Goal: Information Seeking & Learning: Find specific fact

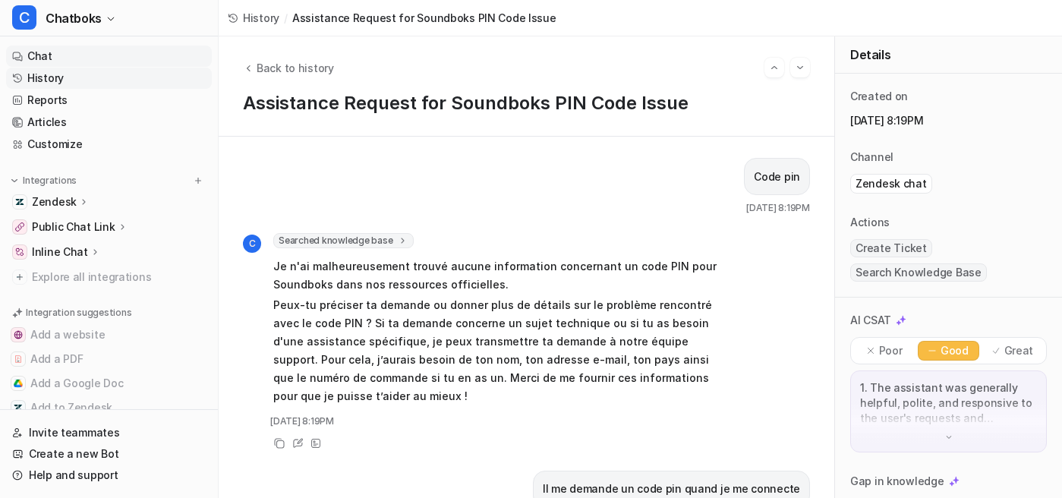
scroll to position [1904, 0]
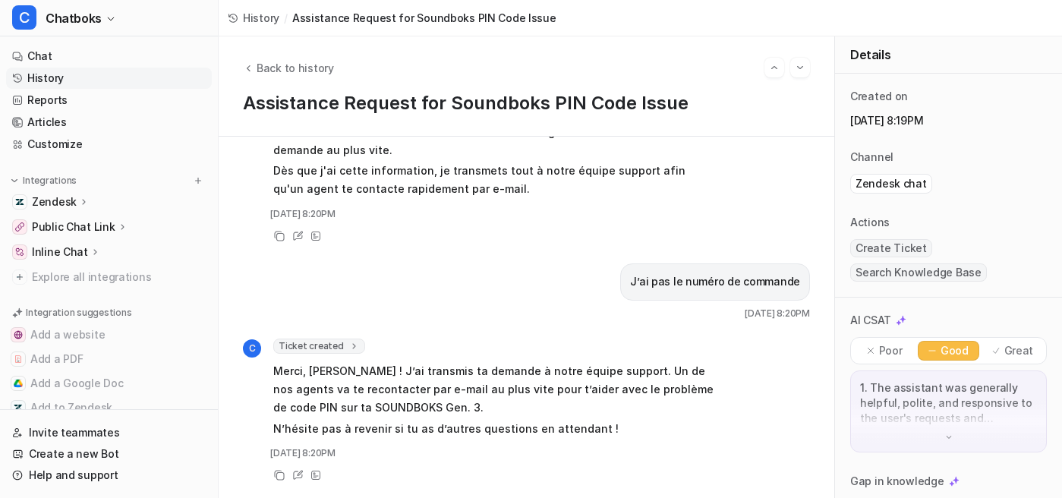
click at [80, 89] on link "History" at bounding box center [109, 78] width 206 height 21
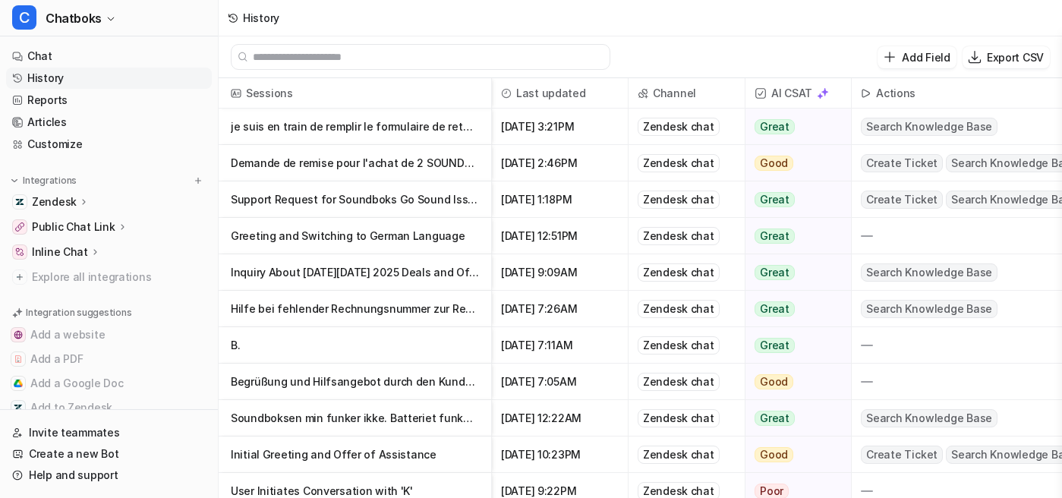
click at [441, 181] on p "Demande de remise pour l'achat de 2 SOUNDBOKS 4" at bounding box center [355, 163] width 248 height 36
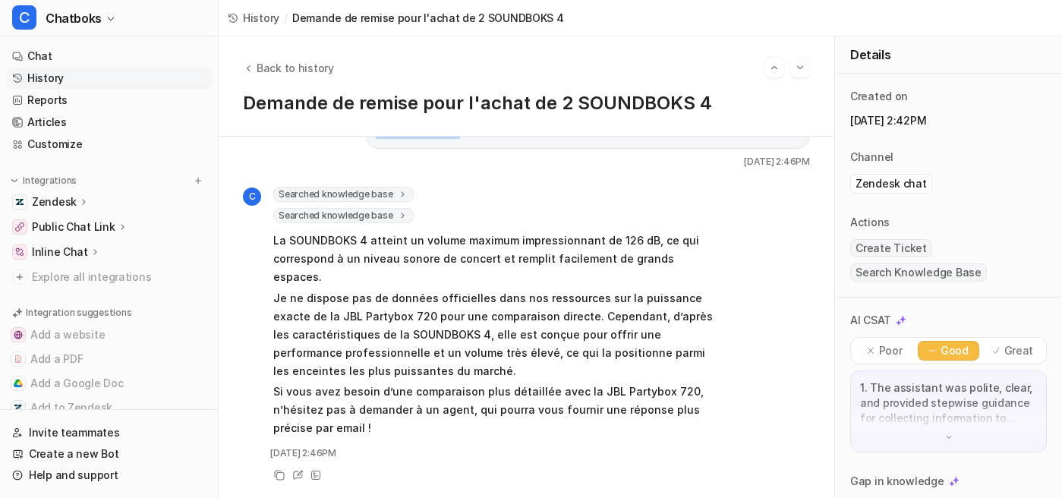
drag, startPoint x: 423, startPoint y: 270, endPoint x: 397, endPoint y: 249, distance: 34.0
click at [397, 139] on p "une question: est-ce que la SOUNDBOKS 4 est plus puissante que la JBL PARTYBOX …" at bounding box center [588, 120] width 424 height 36
drag, startPoint x: 312, startPoint y: 244, endPoint x: 443, endPoint y: 280, distance: 136.2
click at [443, 139] on p "une question: est-ce que la SOUNDBOKS 4 est plus puissante que la JBL PARTYBOX …" at bounding box center [588, 120] width 424 height 36
copy p "une question: est-ce que la SOUNDBOKS 4 est plus puissante que la JBL PARTYBOX …"
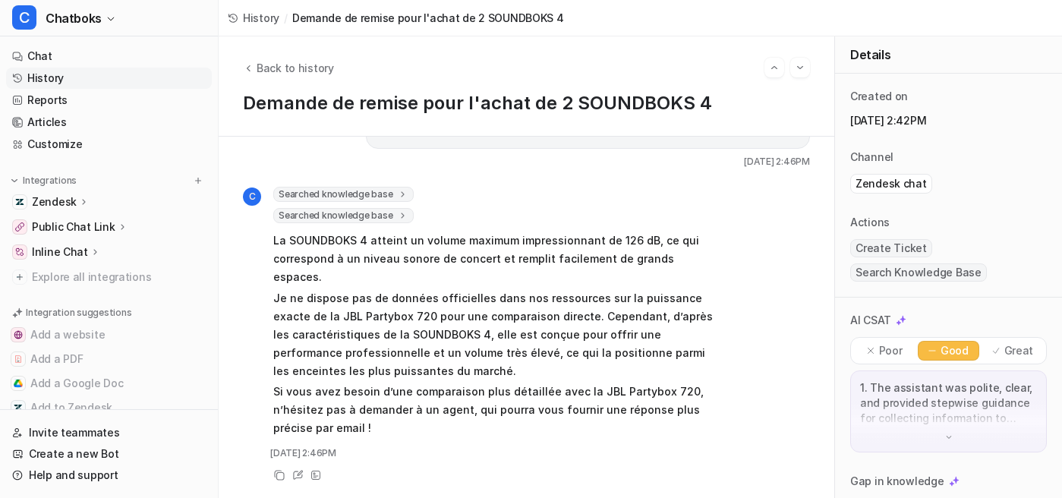
scroll to position [1534, 0]
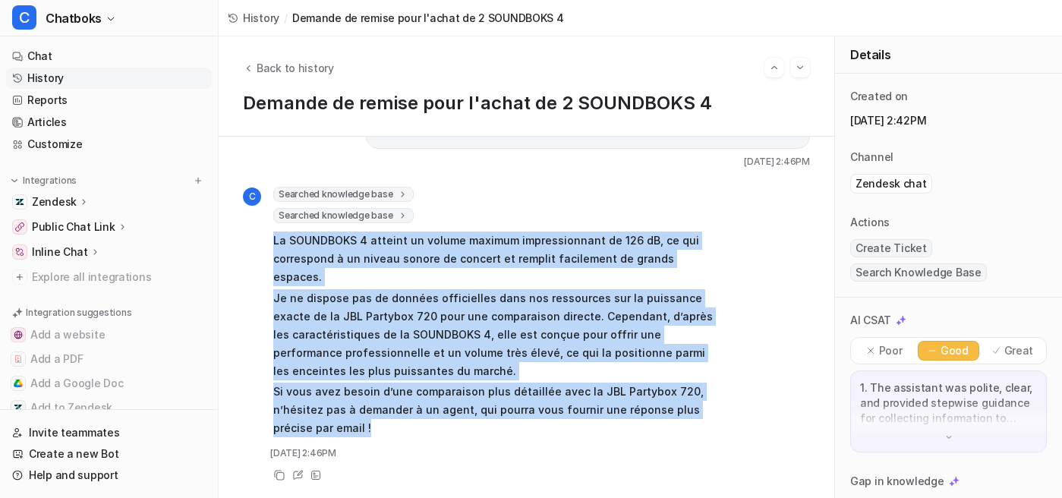
drag, startPoint x: 335, startPoint y: 224, endPoint x: 560, endPoint y: 483, distance: 342.7
click at [560, 440] on span "La SOUNDBOKS 4 atteint un volume maximum impressionnant de 126 dB, ce qui corre…" at bounding box center [495, 334] width 444 height 211
copy span "La SOUNDBOKS 4 atteint un volume maximum impressionnant de 126 dB, ce qui corre…"
click at [326, 76] on span "Back to history" at bounding box center [294, 68] width 77 height 16
